Goal: Task Accomplishment & Management: Use online tool/utility

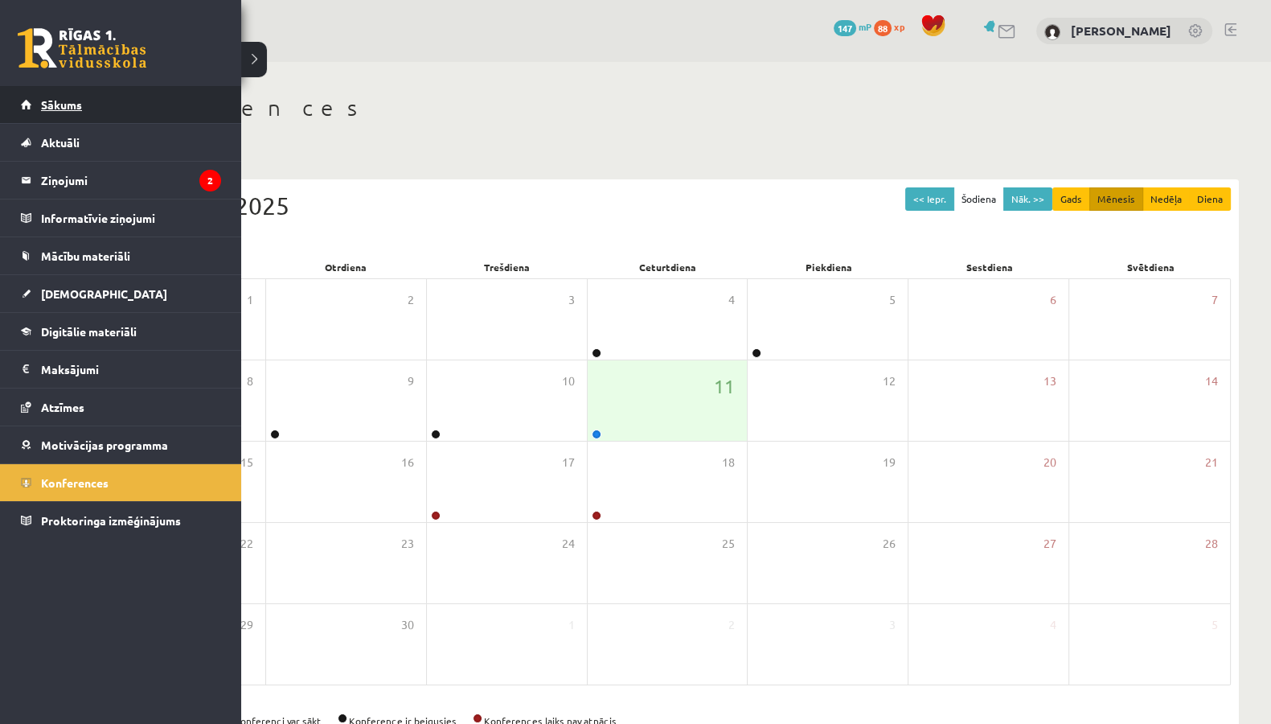
click at [92, 105] on link "Sākums" at bounding box center [121, 104] width 200 height 37
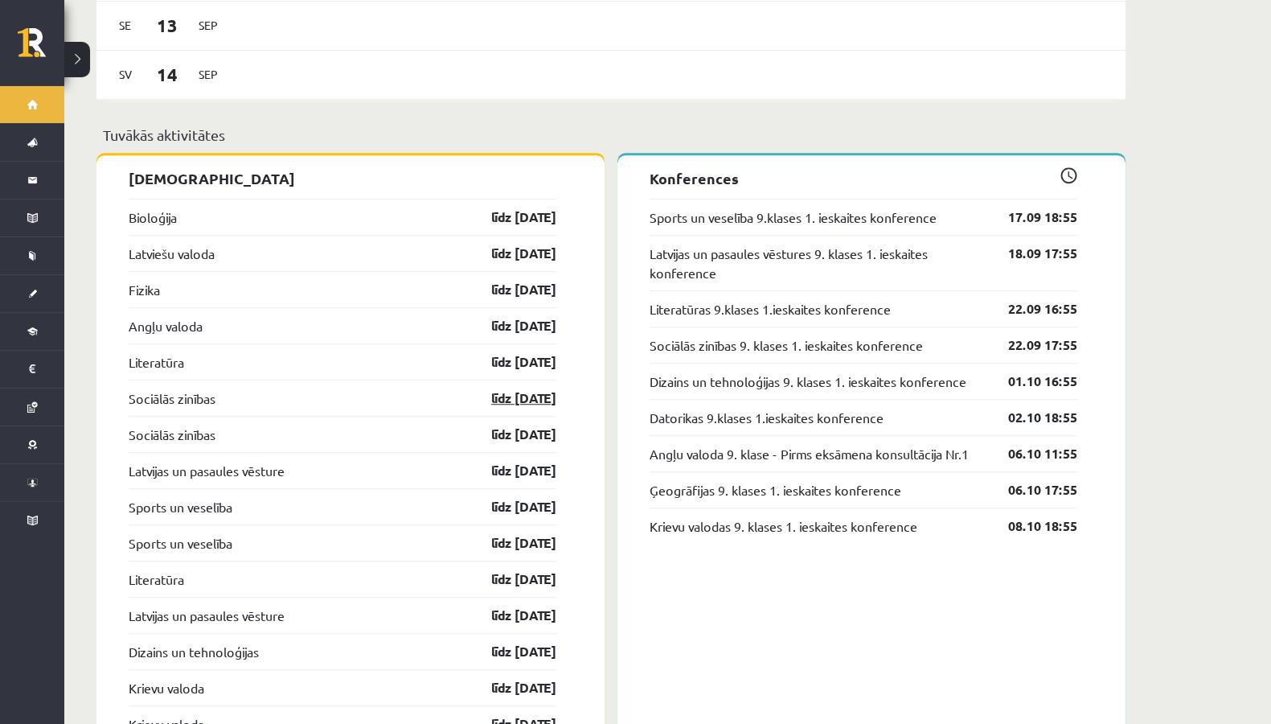
scroll to position [1605, 0]
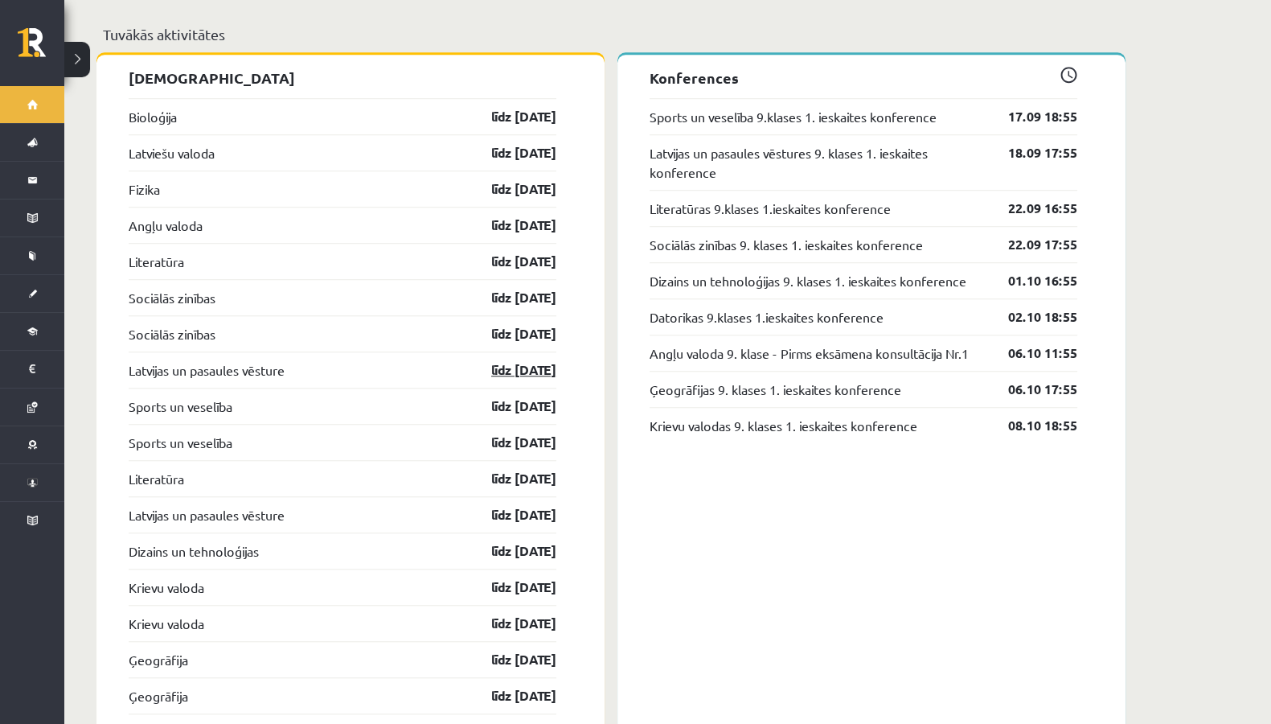
click at [506, 360] on link "līdz 30.09.25" at bounding box center [509, 369] width 93 height 19
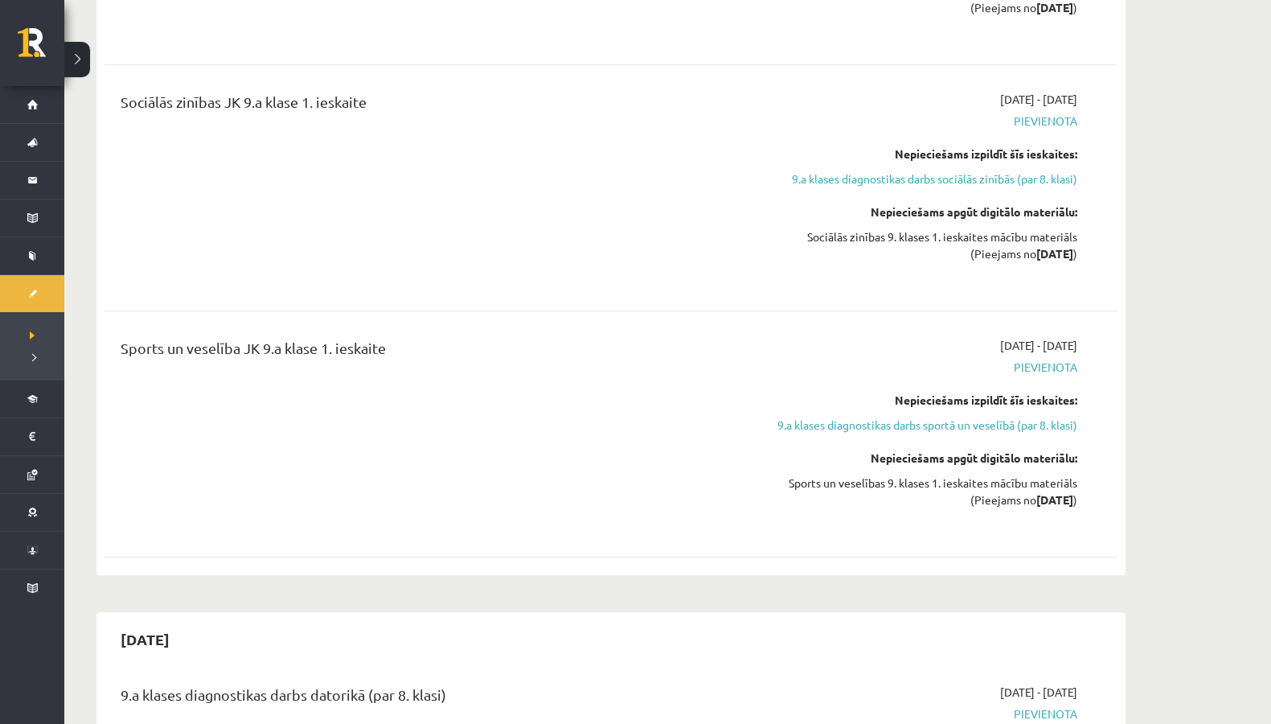
scroll to position [2010, 0]
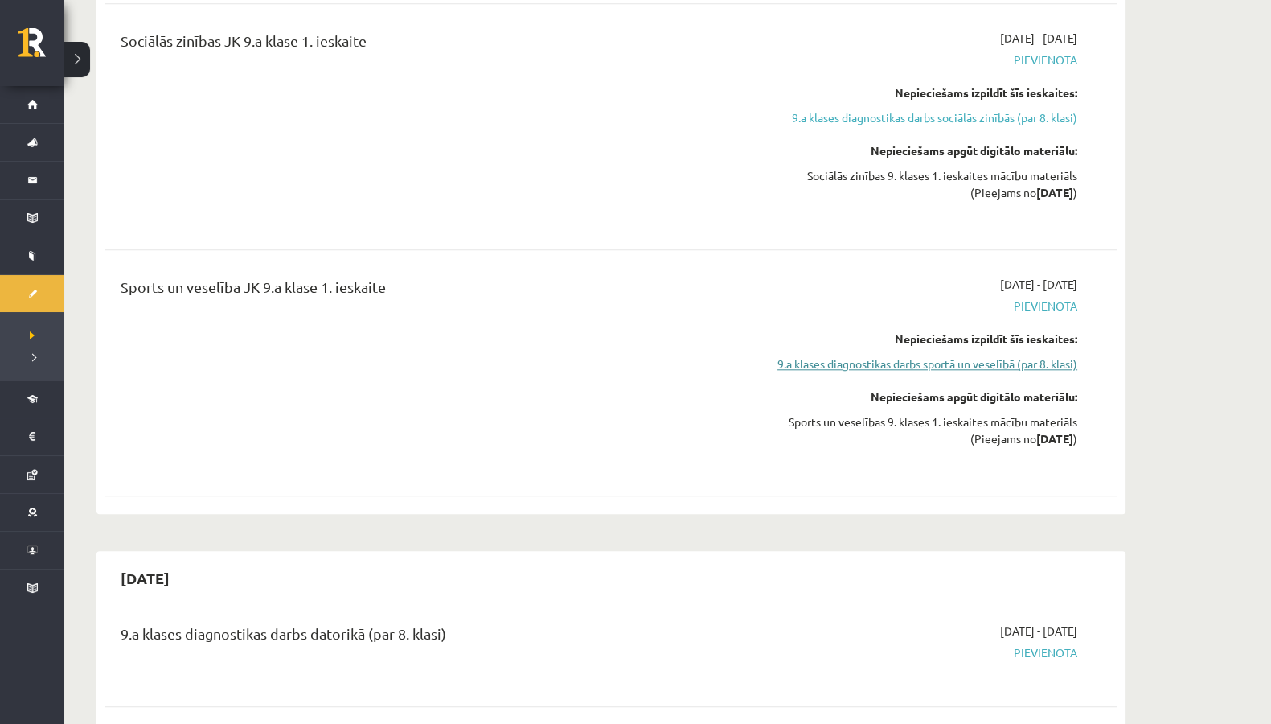
click at [1049, 355] on link "9.a klases diagnostikas darbs sportā un veselībā (par 8. klasi)" at bounding box center [925, 363] width 303 height 17
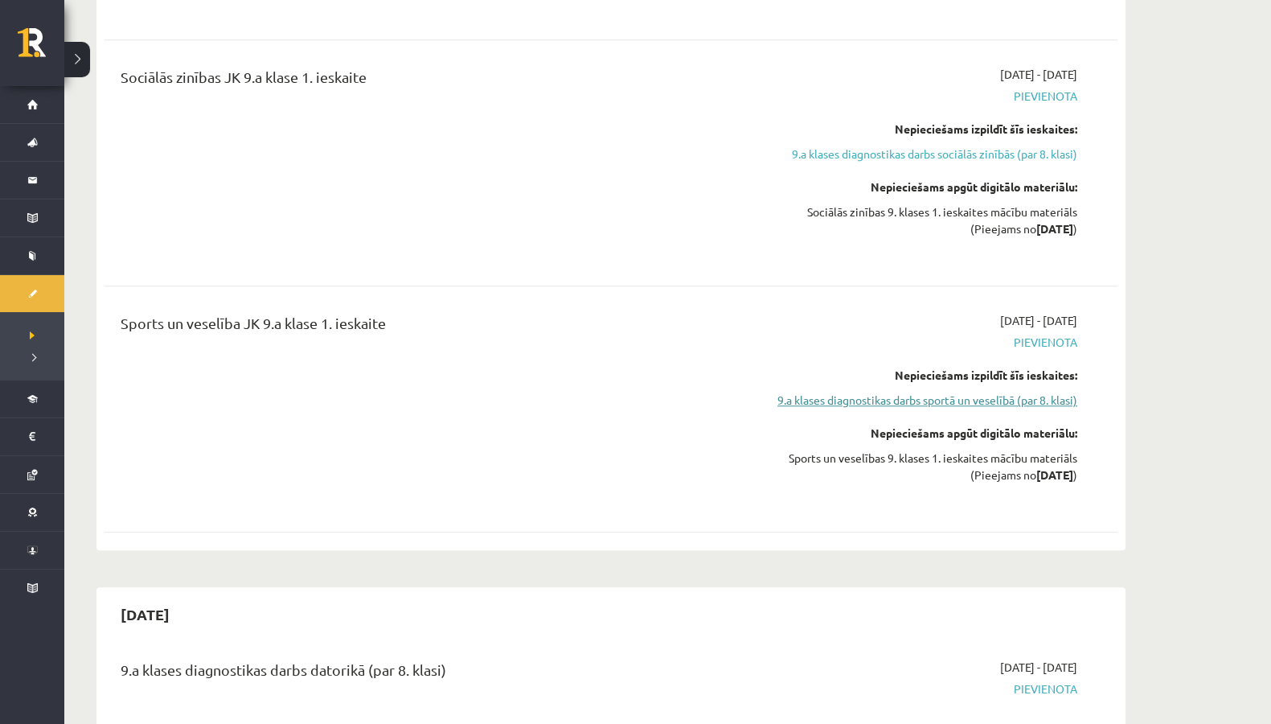
click at [910, 392] on link "9.a klases diagnostikas darbs sportā un veselībā (par 8. klasi)" at bounding box center [925, 400] width 303 height 17
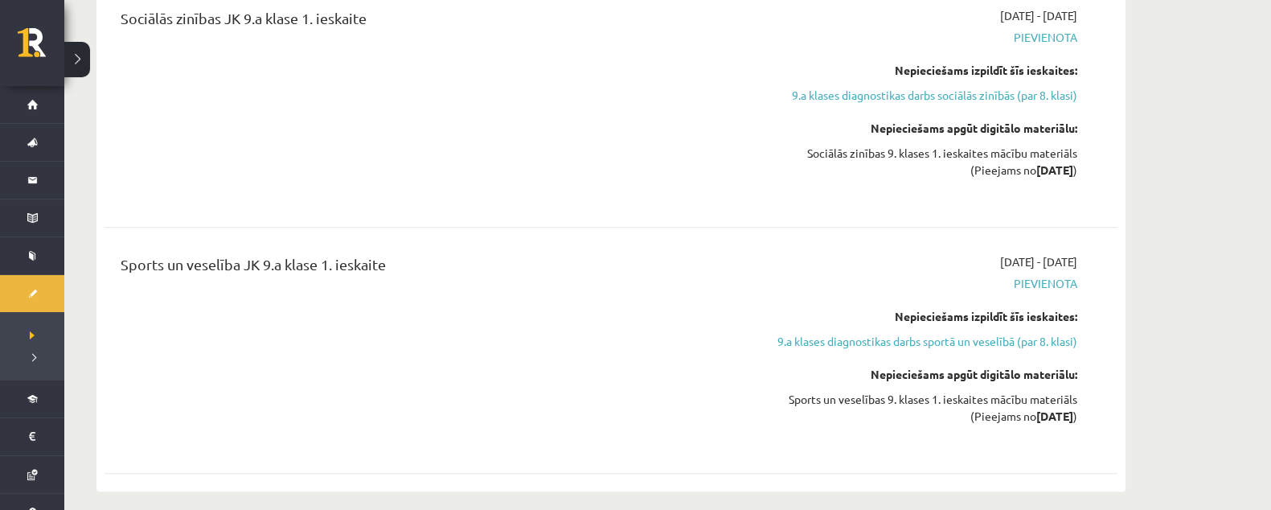
scroll to position [2074, 0]
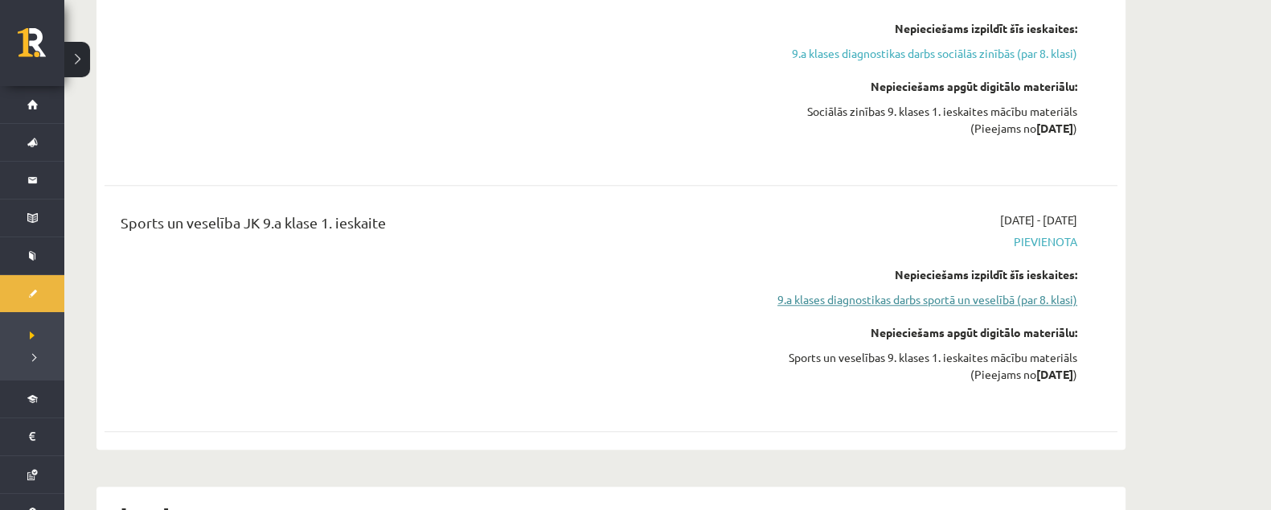
click at [929, 291] on link "9.a klases diagnostikas darbs sportā un veselībā (par 8. klasi)" at bounding box center [925, 299] width 303 height 17
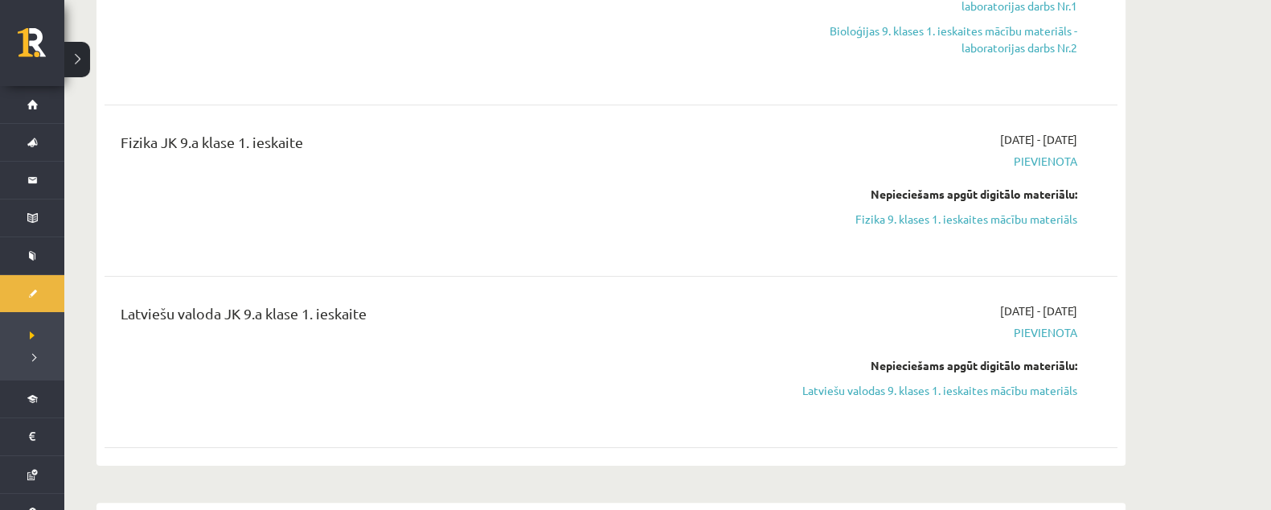
scroll to position [0, 0]
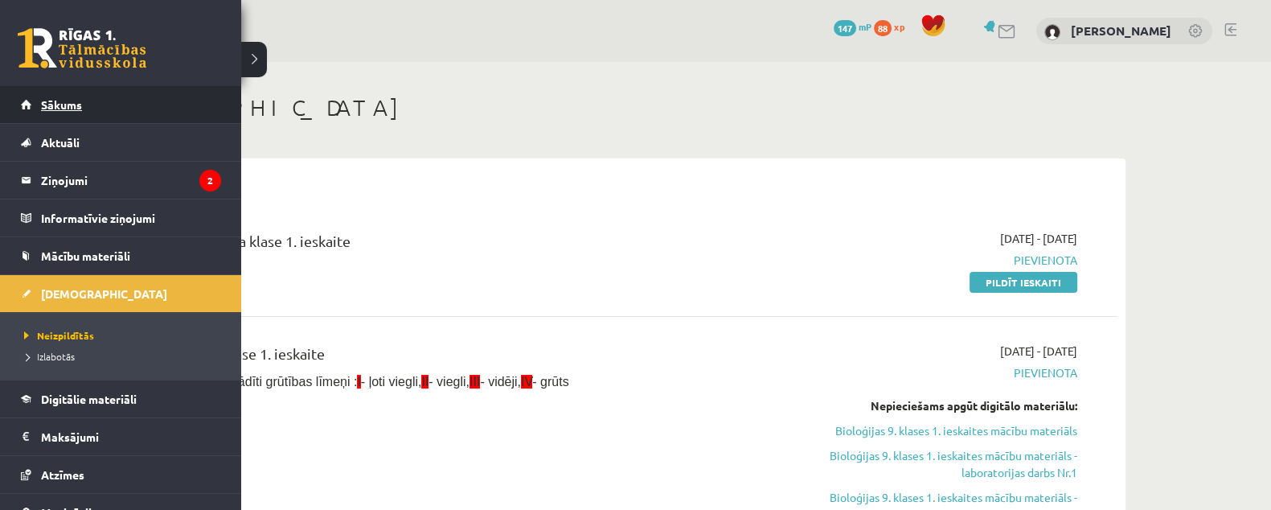
click at [47, 97] on span "Sākums" at bounding box center [61, 104] width 41 height 14
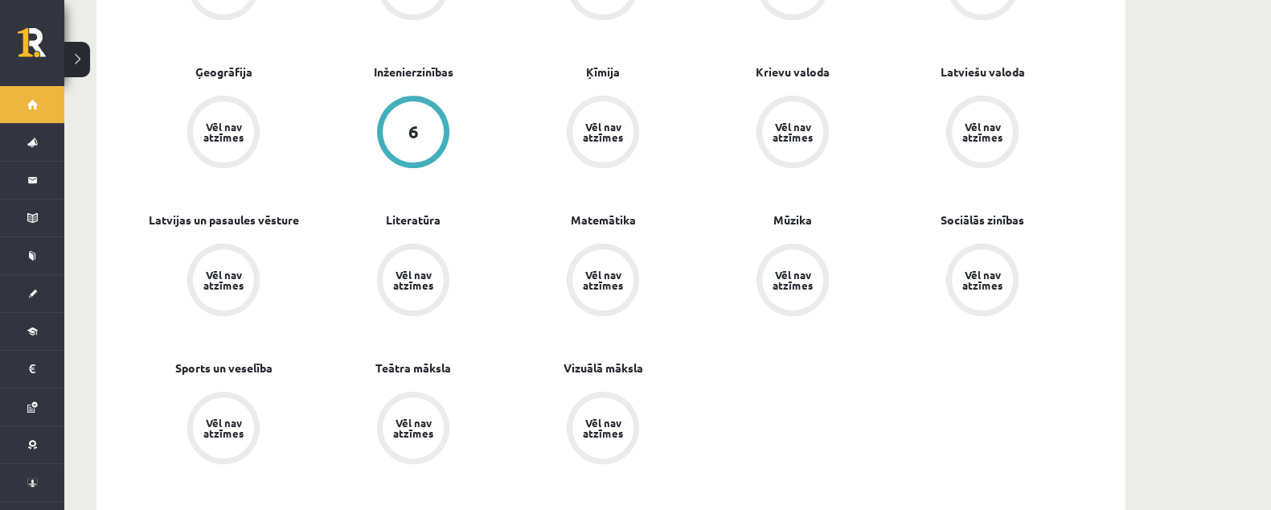
scroll to position [603, 0]
